Goal: Transaction & Acquisition: Purchase product/service

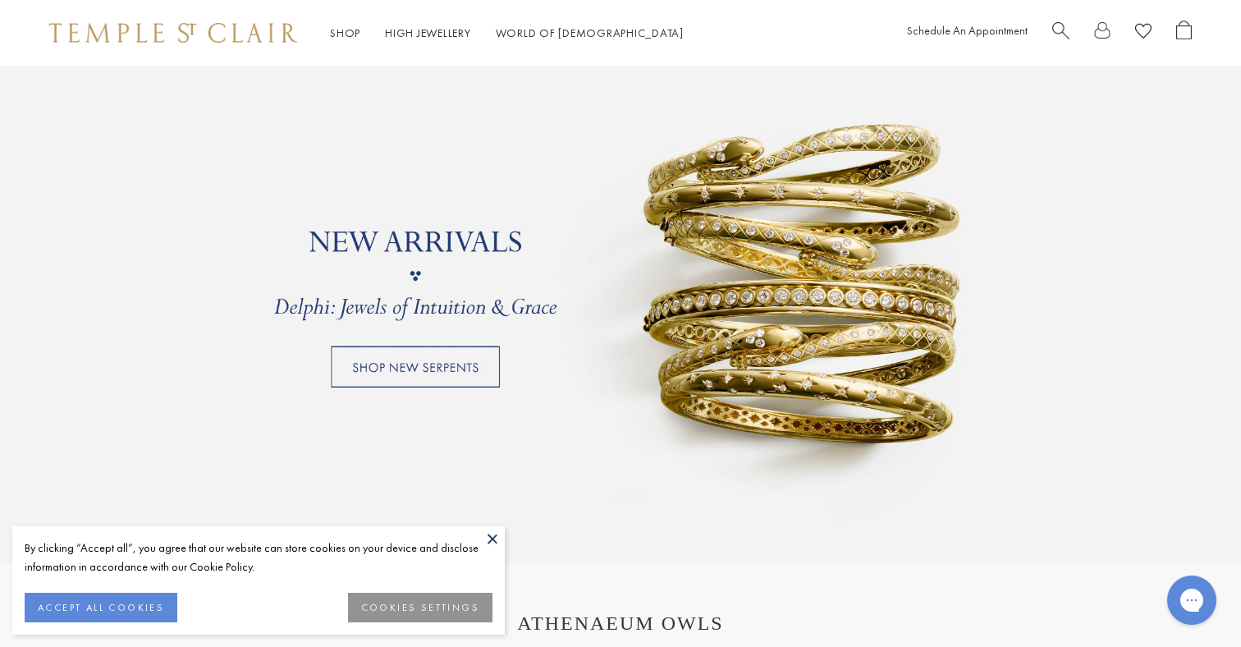
scroll to position [1699, 0]
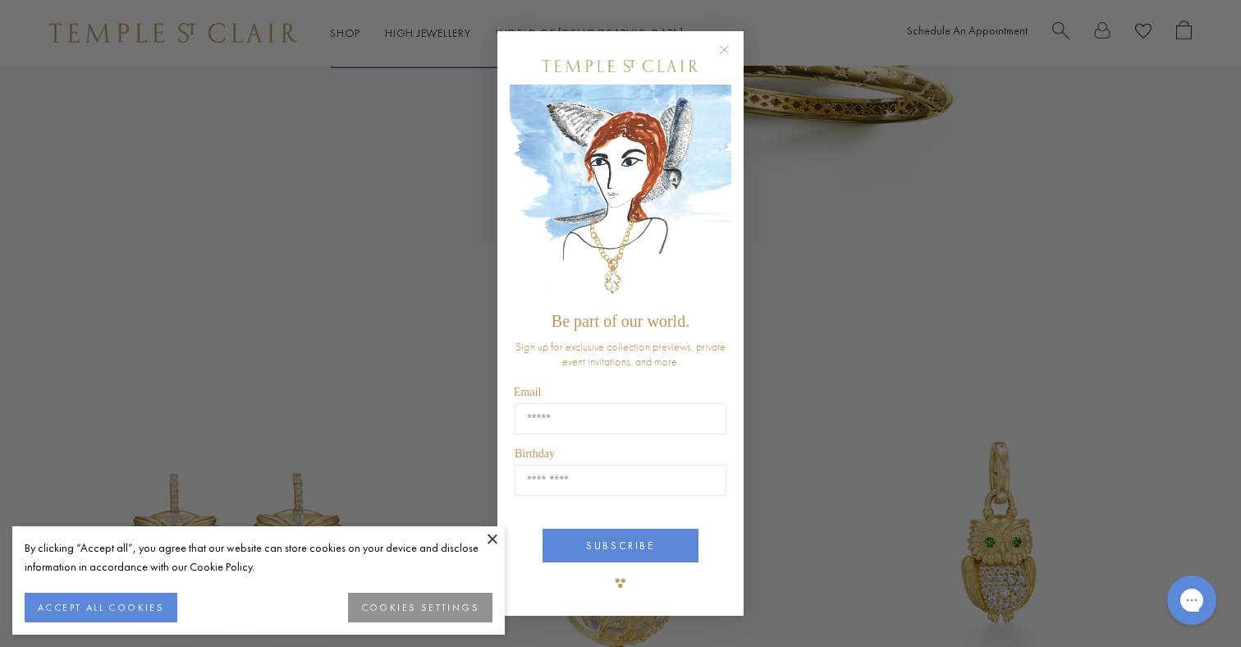
click at [721, 53] on circle "Close dialog" at bounding box center [725, 50] width 20 height 20
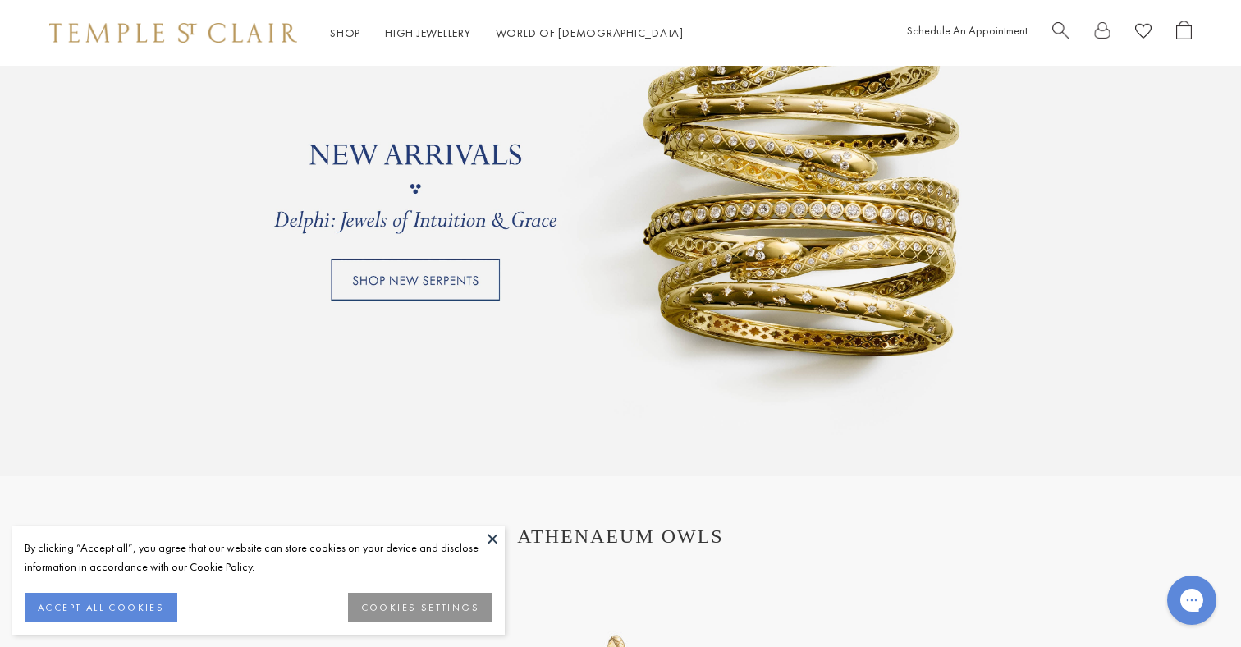
scroll to position [1270, 0]
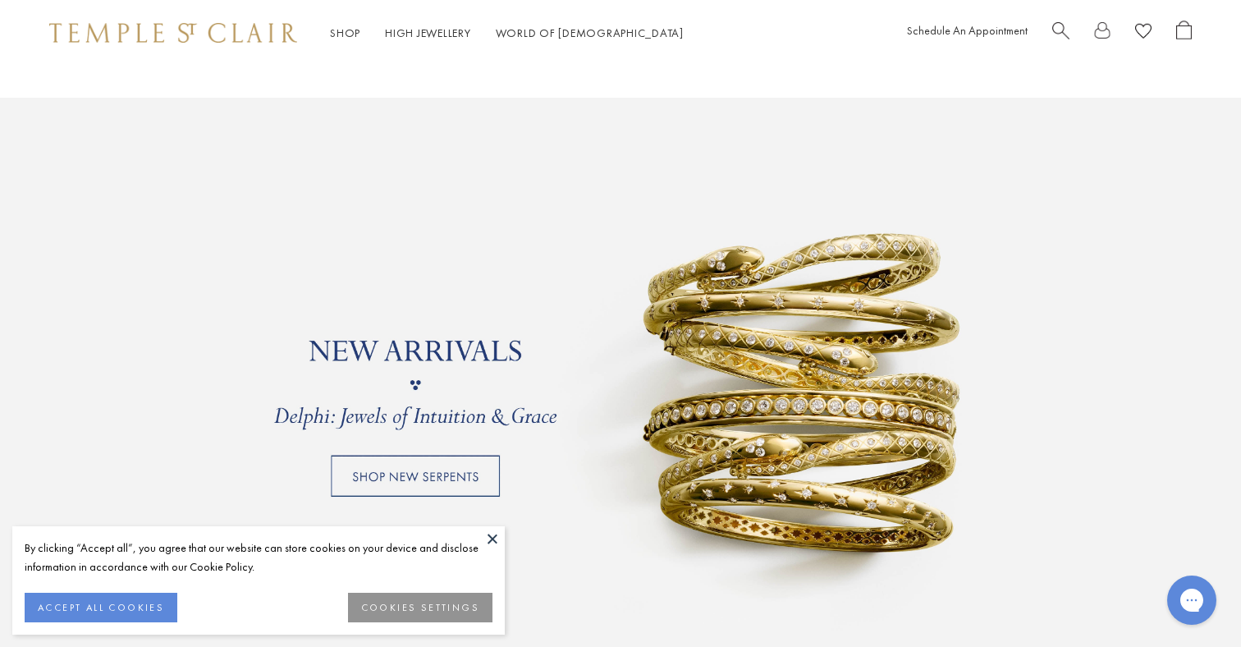
click at [480, 460] on link at bounding box center [620, 385] width 1241 height 574
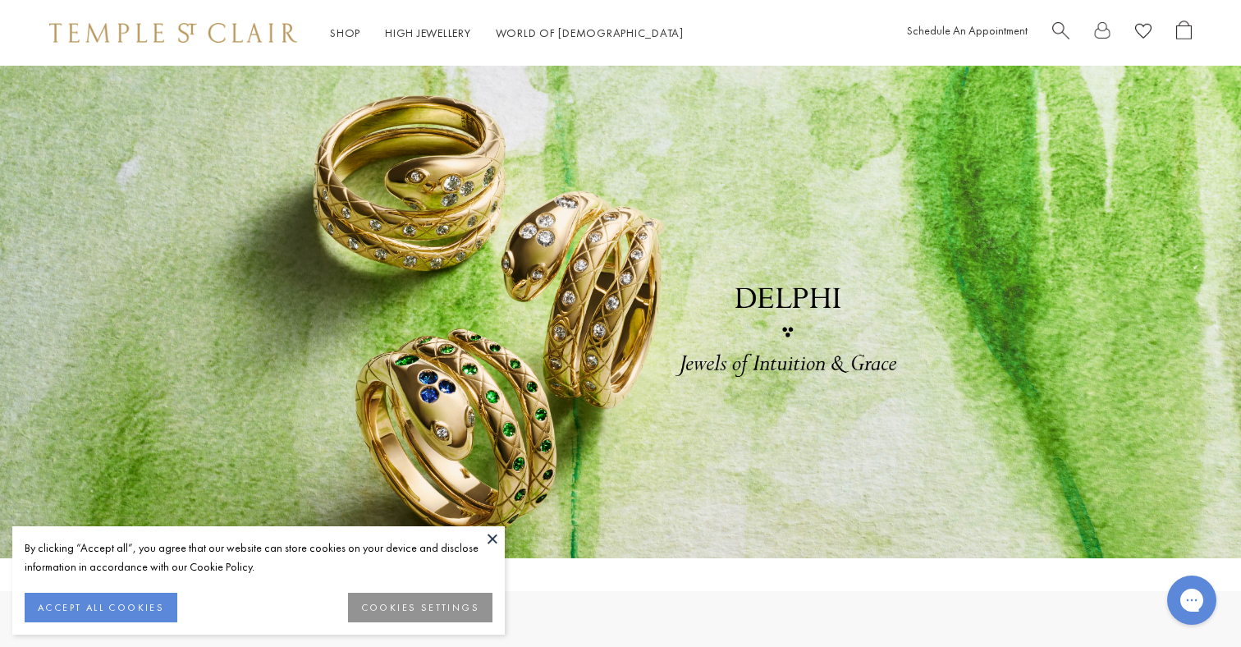
click at [480, 460] on link at bounding box center [620, 312] width 1241 height 492
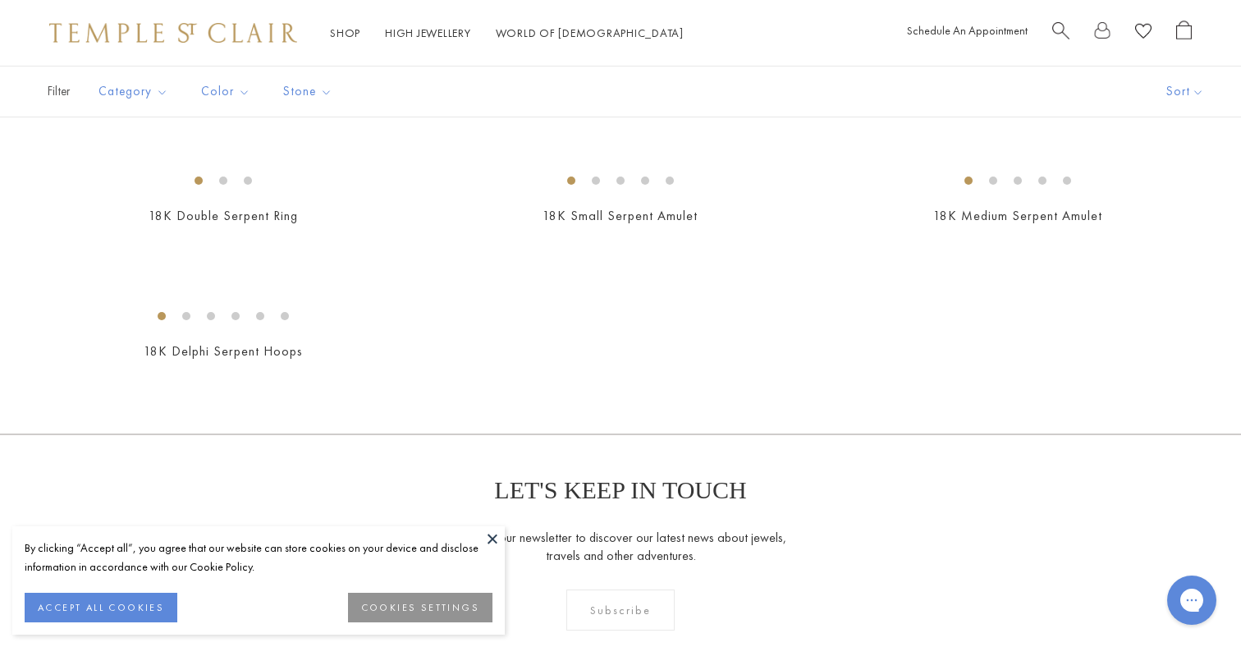
scroll to position [329, 0]
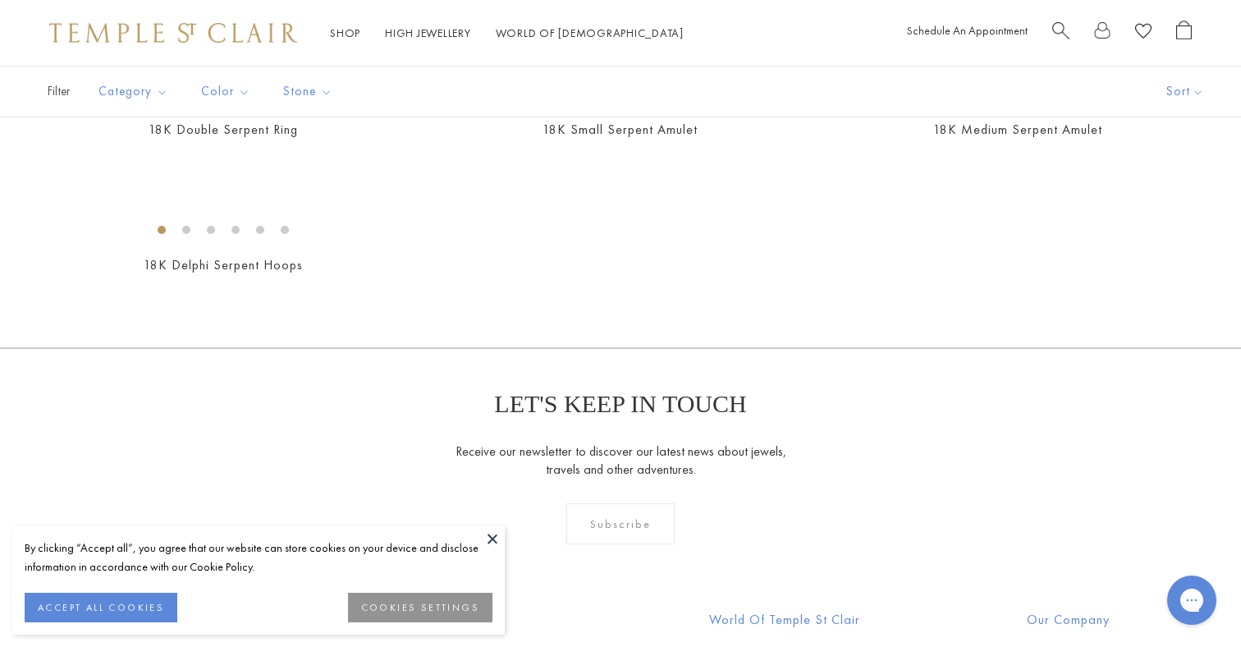
click at [0, 0] on img at bounding box center [0, 0] width 0 height 0
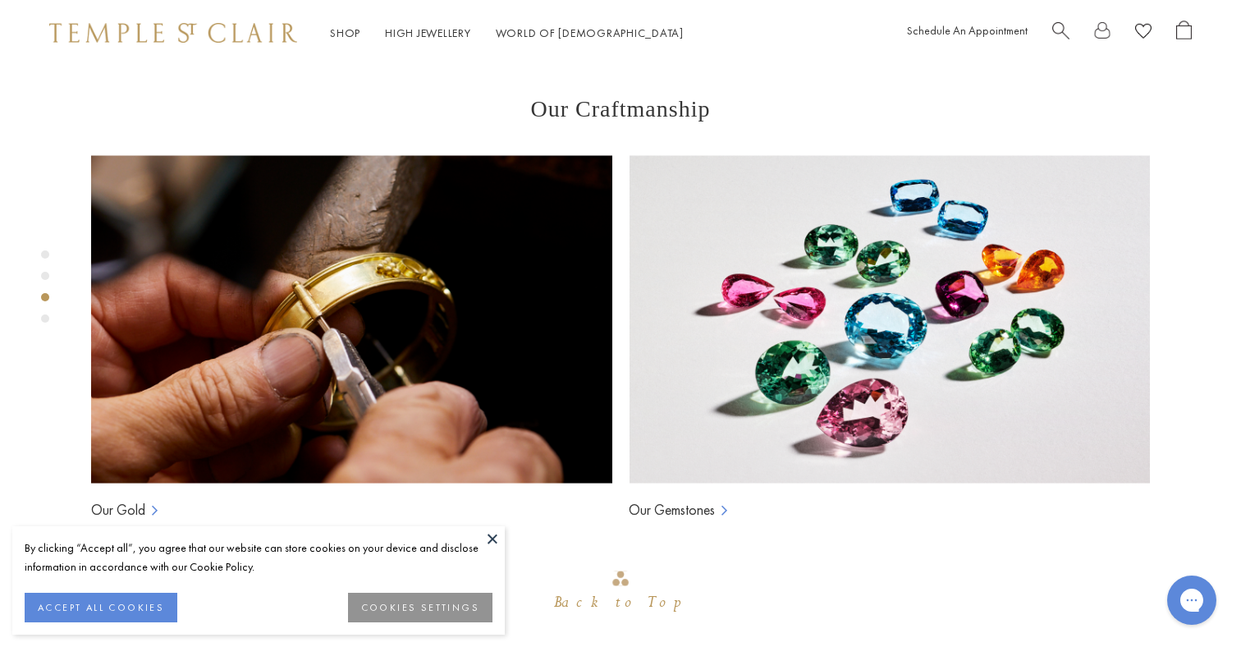
scroll to position [1197, 0]
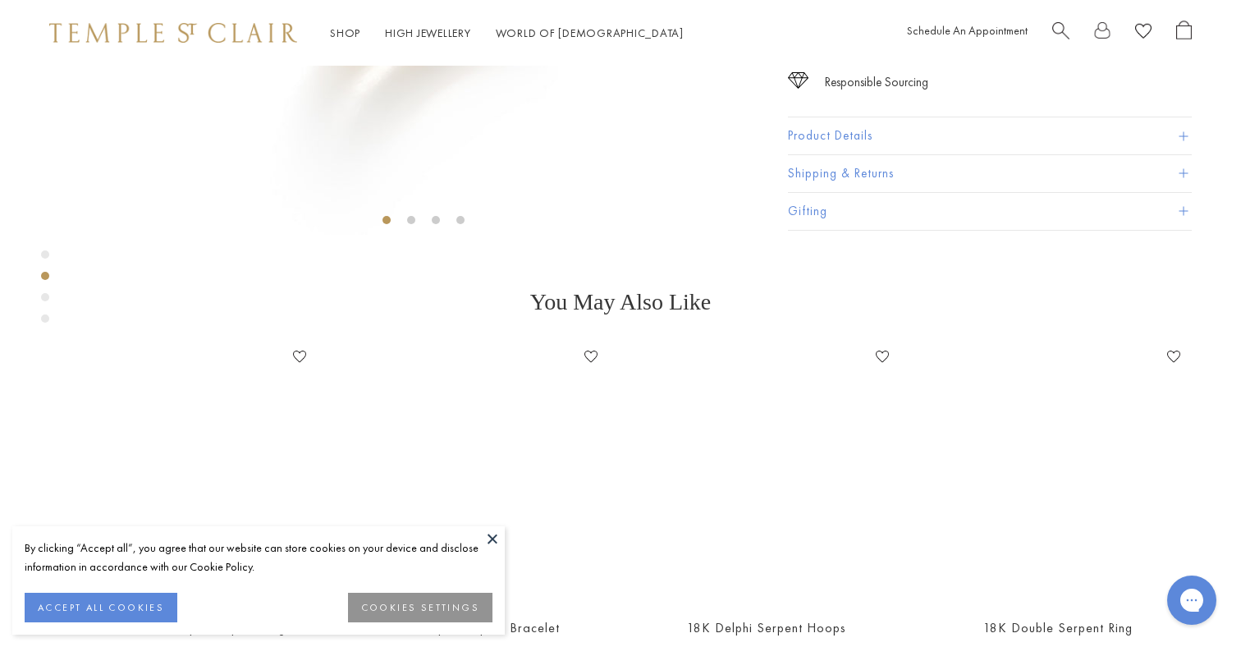
scroll to position [586, 0]
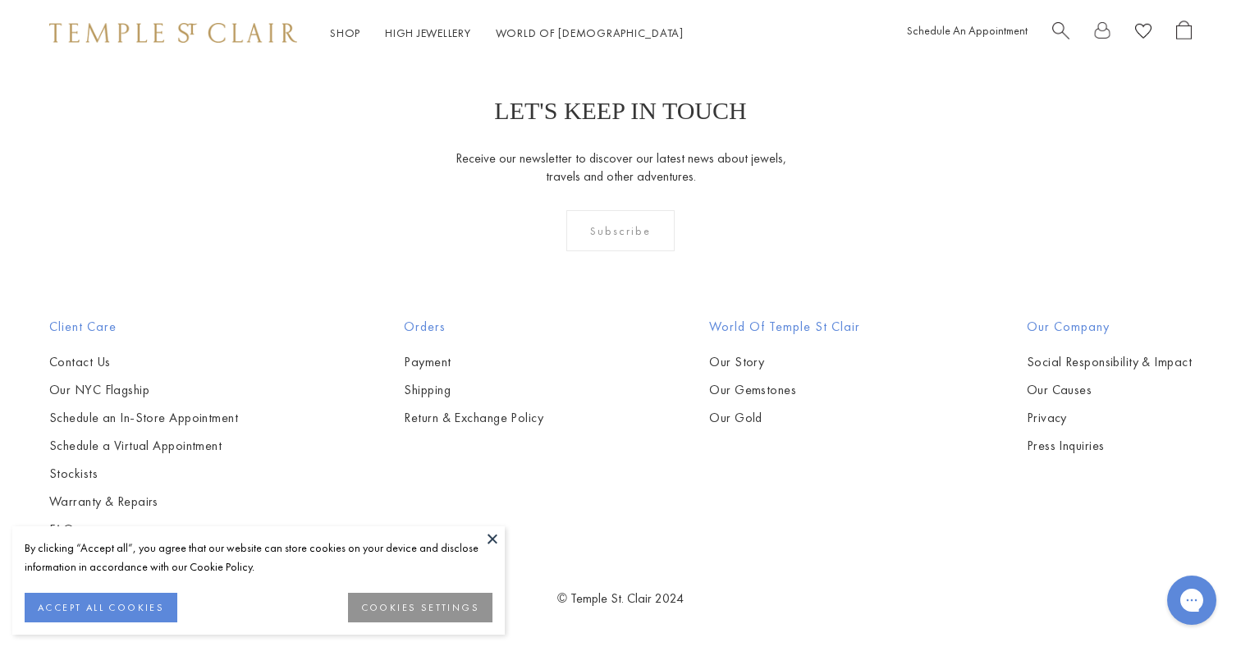
scroll to position [1180, 0]
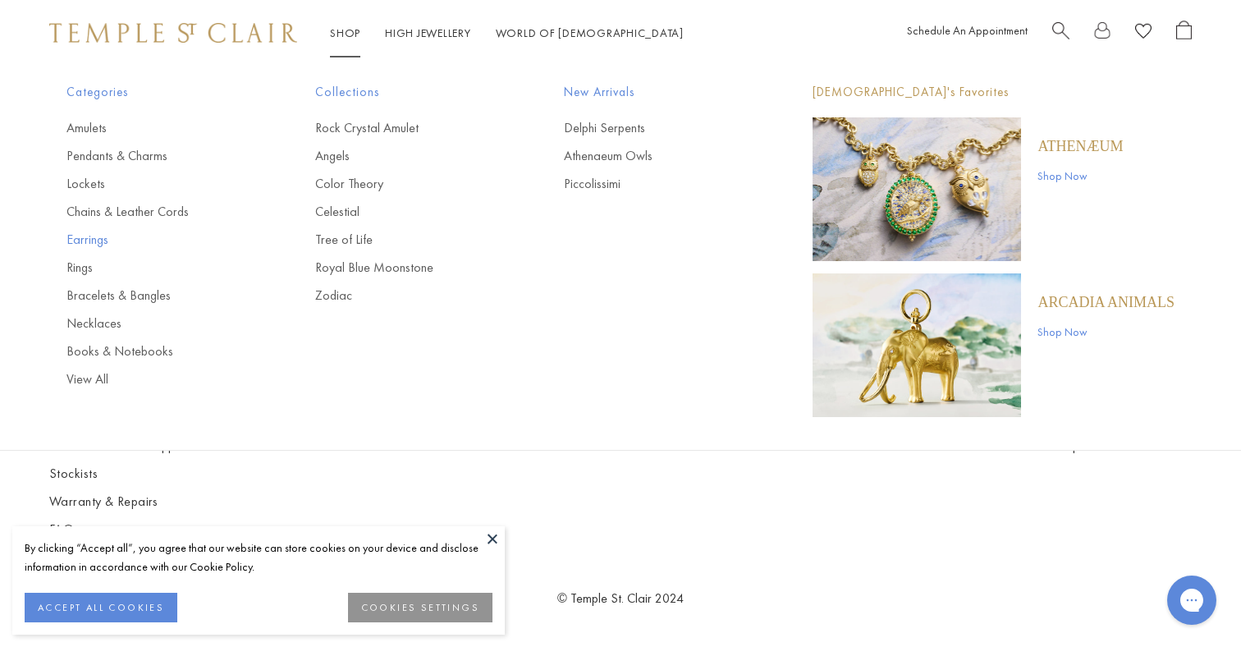
click at [92, 237] on link "Earrings" at bounding box center [157, 240] width 183 height 18
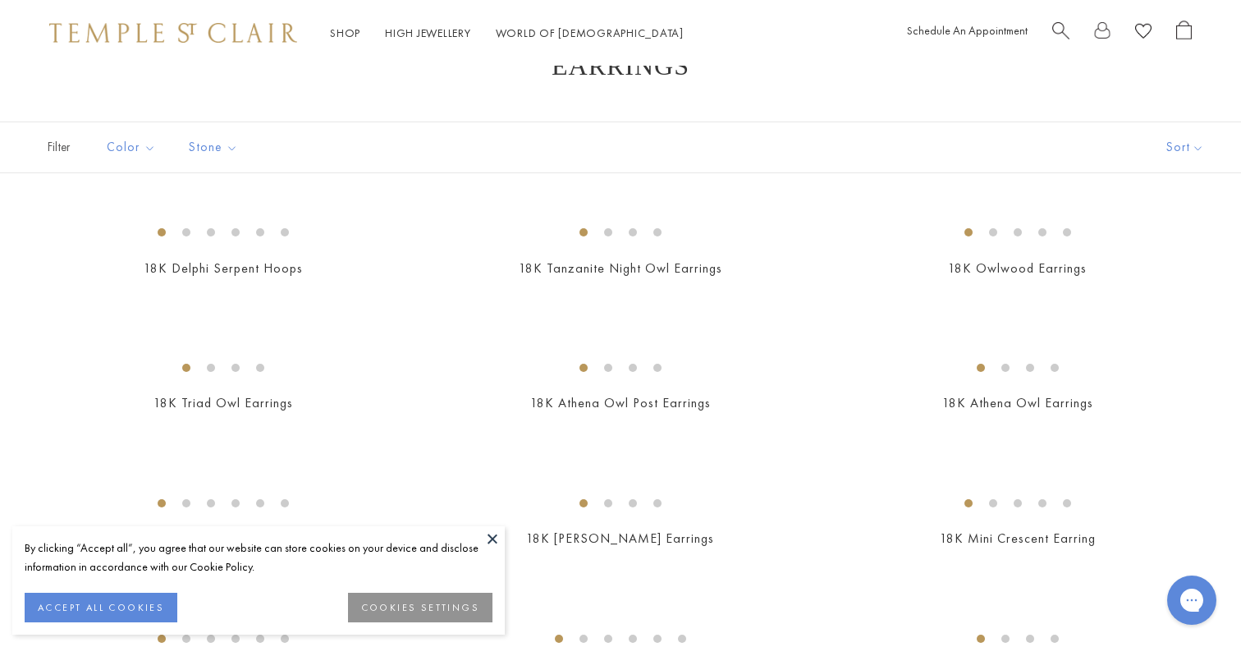
scroll to position [58, 0]
click at [1182, 140] on button "Sort" at bounding box center [1185, 145] width 112 height 50
click at [1137, 258] on button "Price, low to high" at bounding box center [1162, 260] width 157 height 40
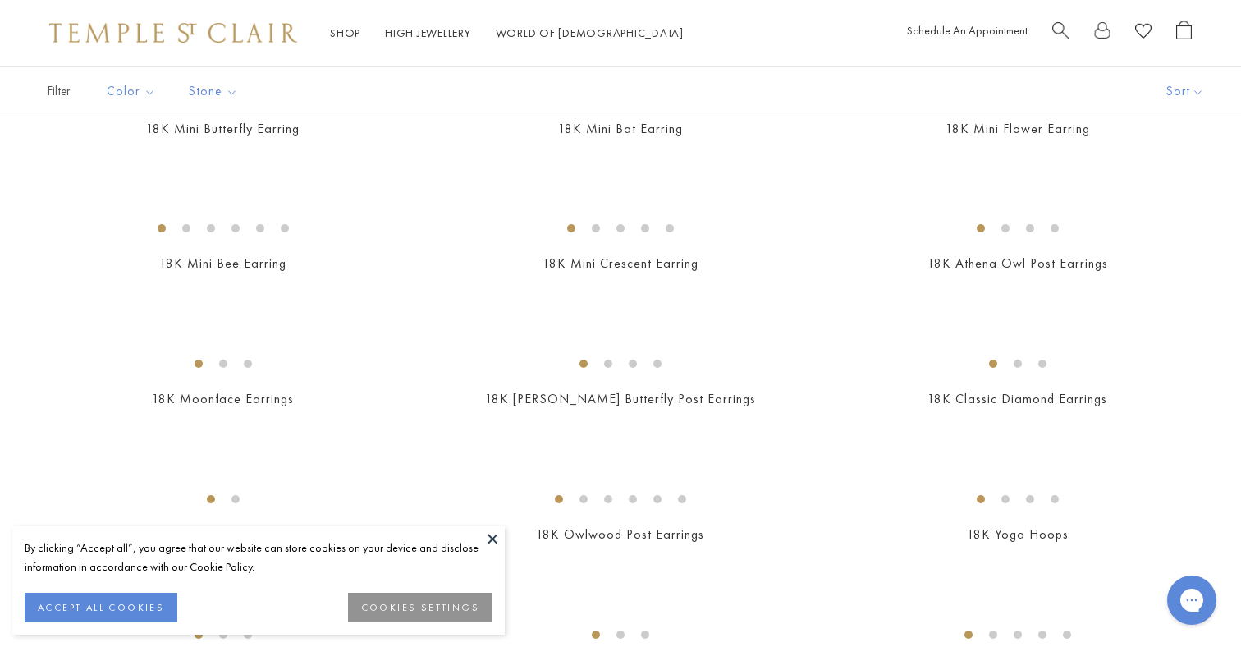
scroll to position [198, 0]
click at [496, 538] on button at bounding box center [492, 538] width 25 height 25
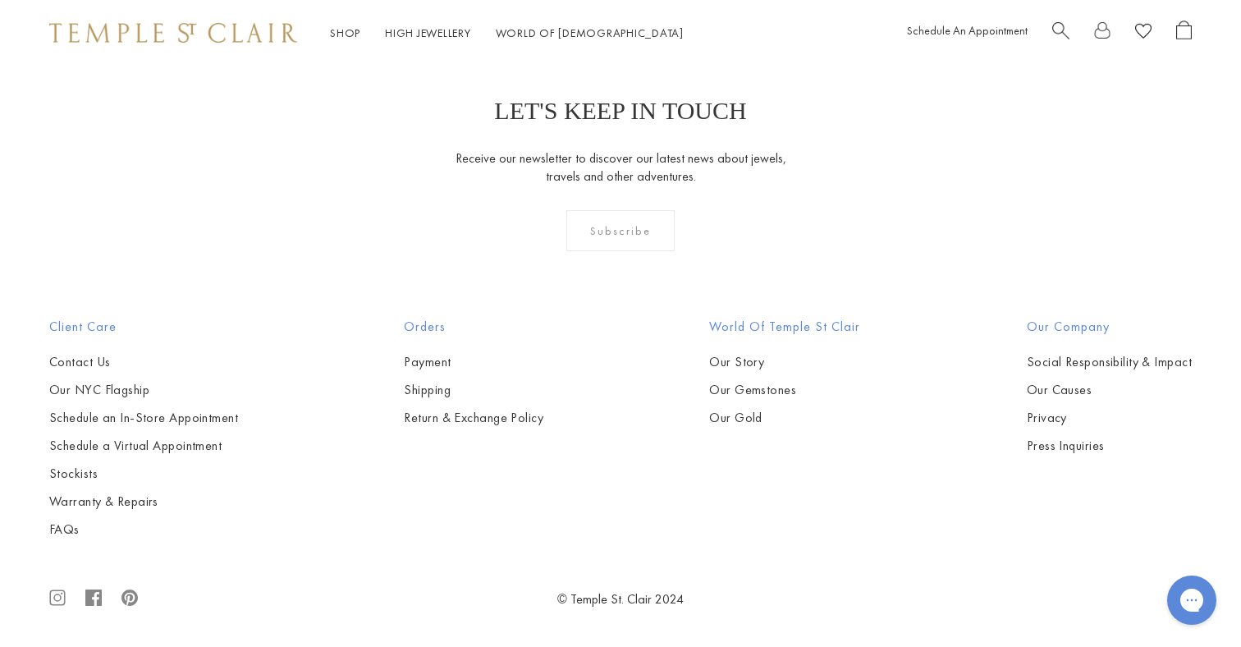
scroll to position [3517, 0]
